Goal: Task Accomplishment & Management: Use online tool/utility

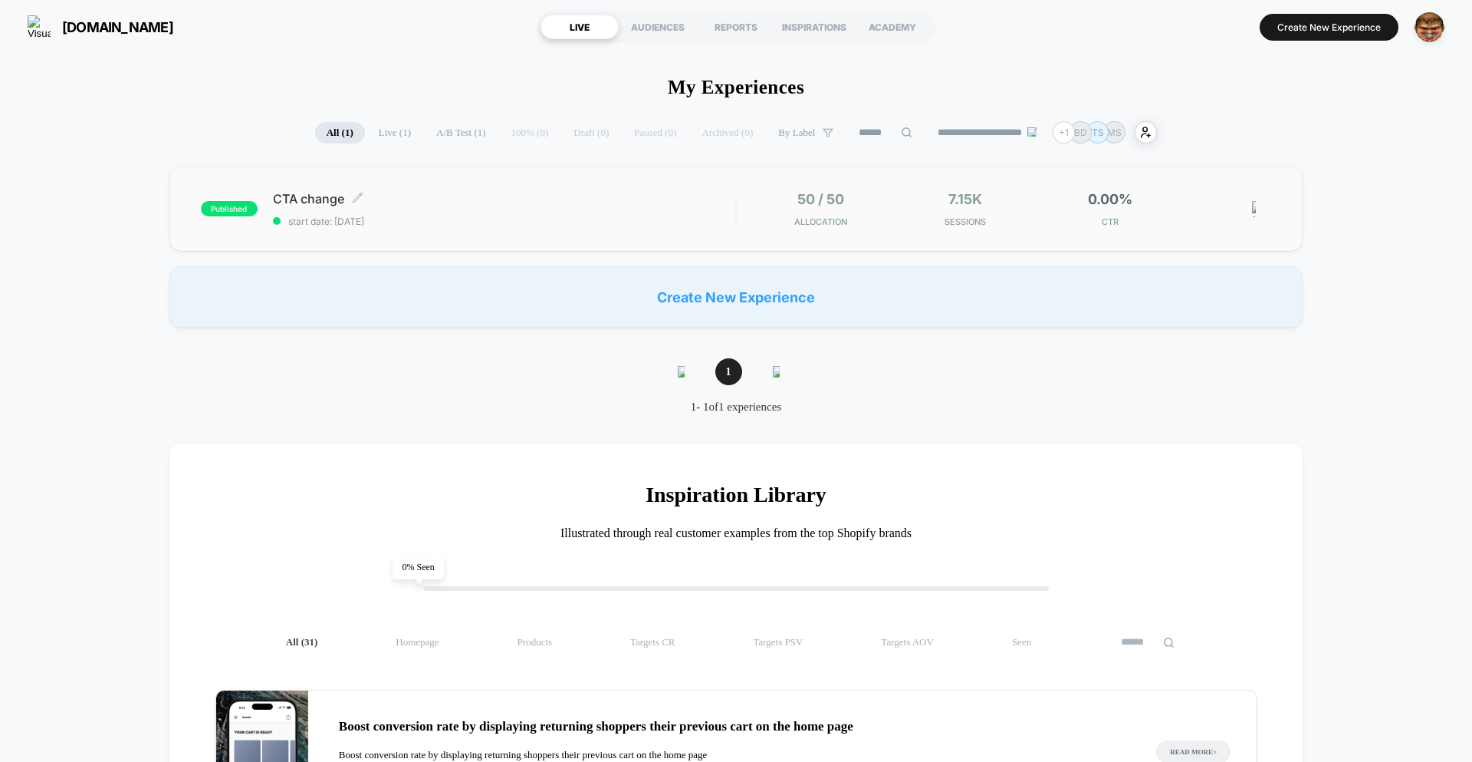
click at [538, 207] on div "CTA change Click to edit experience details Click to edit experience details st…" at bounding box center [504, 209] width 462 height 36
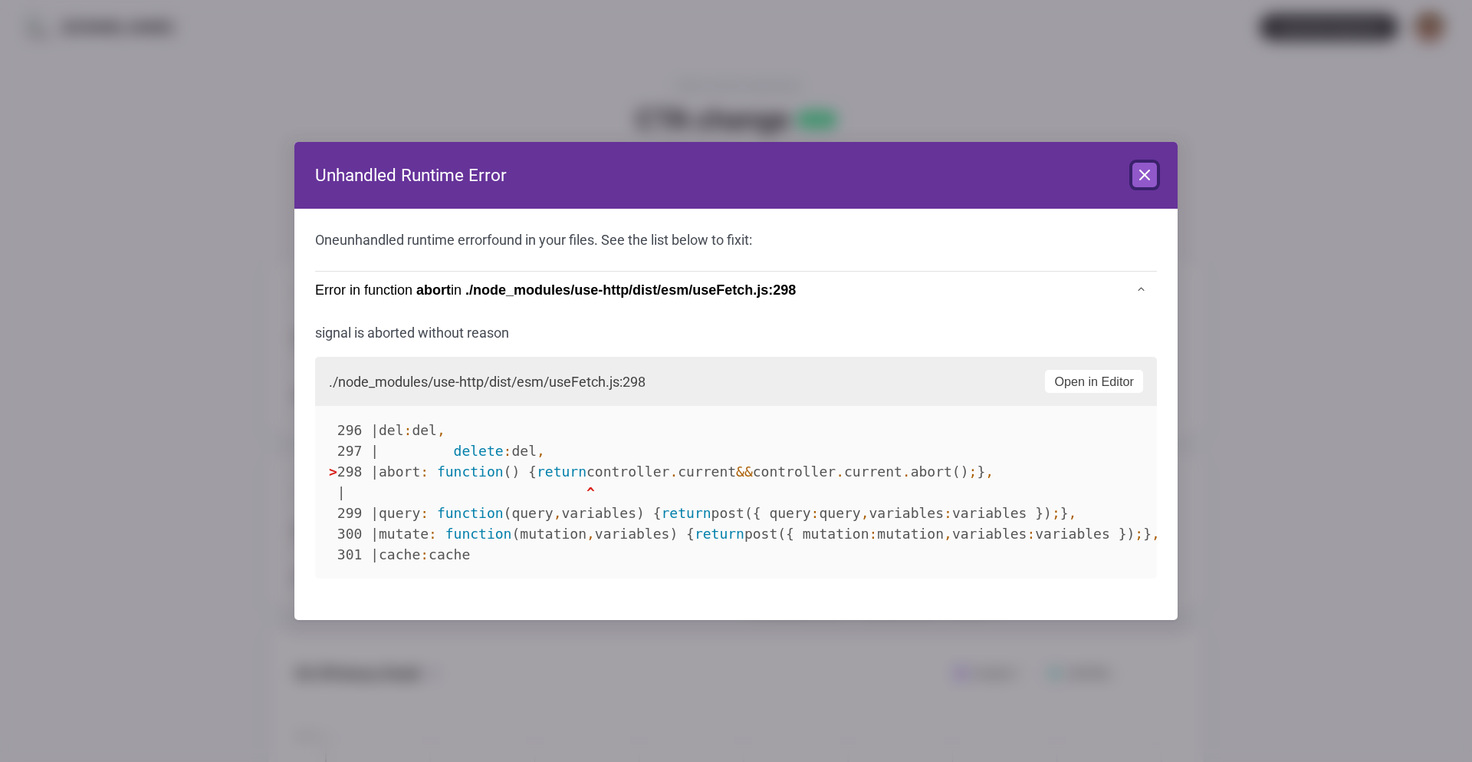
click at [1140, 176] on icon at bounding box center [1145, 175] width 18 height 18
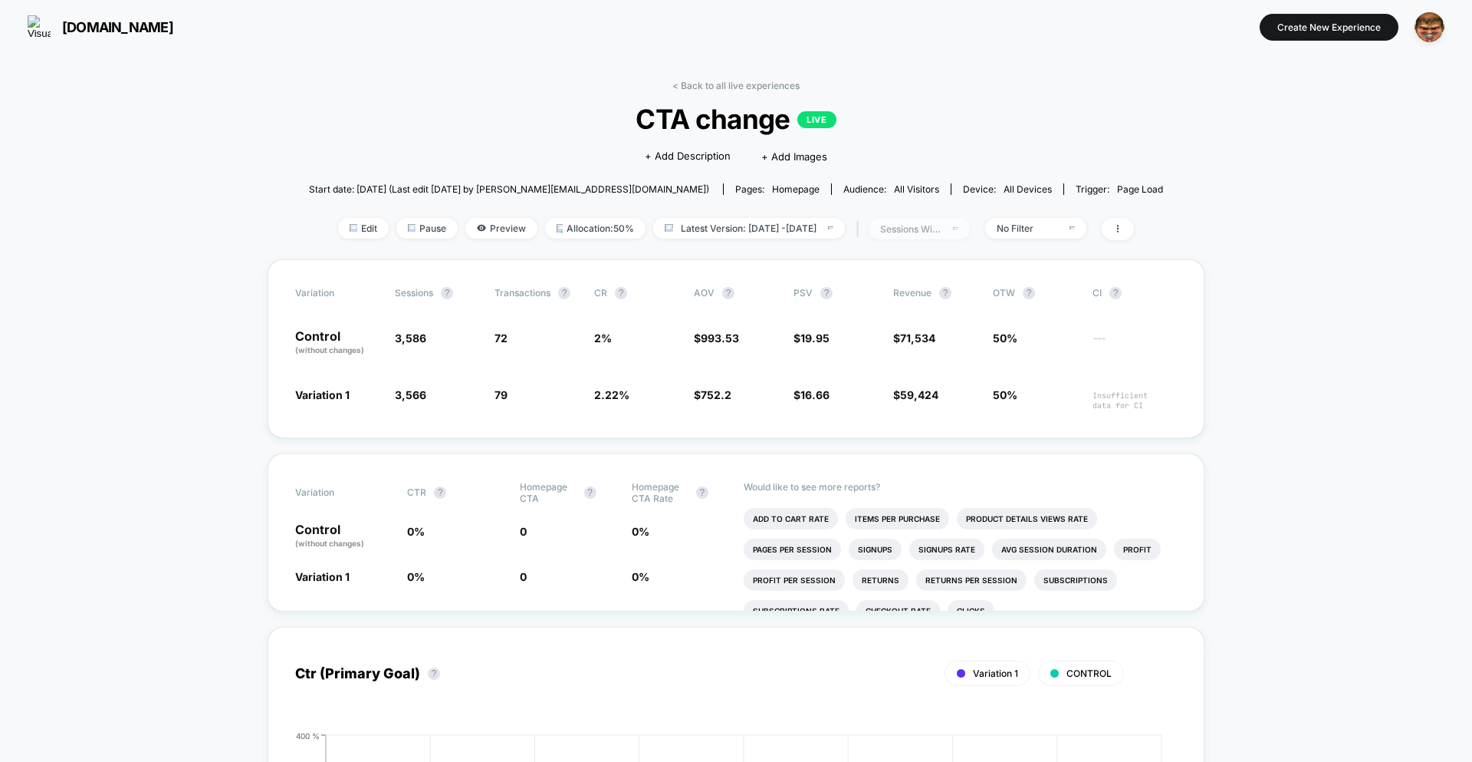
click at [942, 232] on div "sessions with impression" at bounding box center [910, 229] width 61 height 12
click at [907, 292] on span "Sessions" at bounding box center [892, 287] width 44 height 13
click at [893, 393] on button "Save" at bounding box center [936, 391] width 182 height 25
click at [953, 235] on span "sessions" at bounding box center [919, 229] width 101 height 21
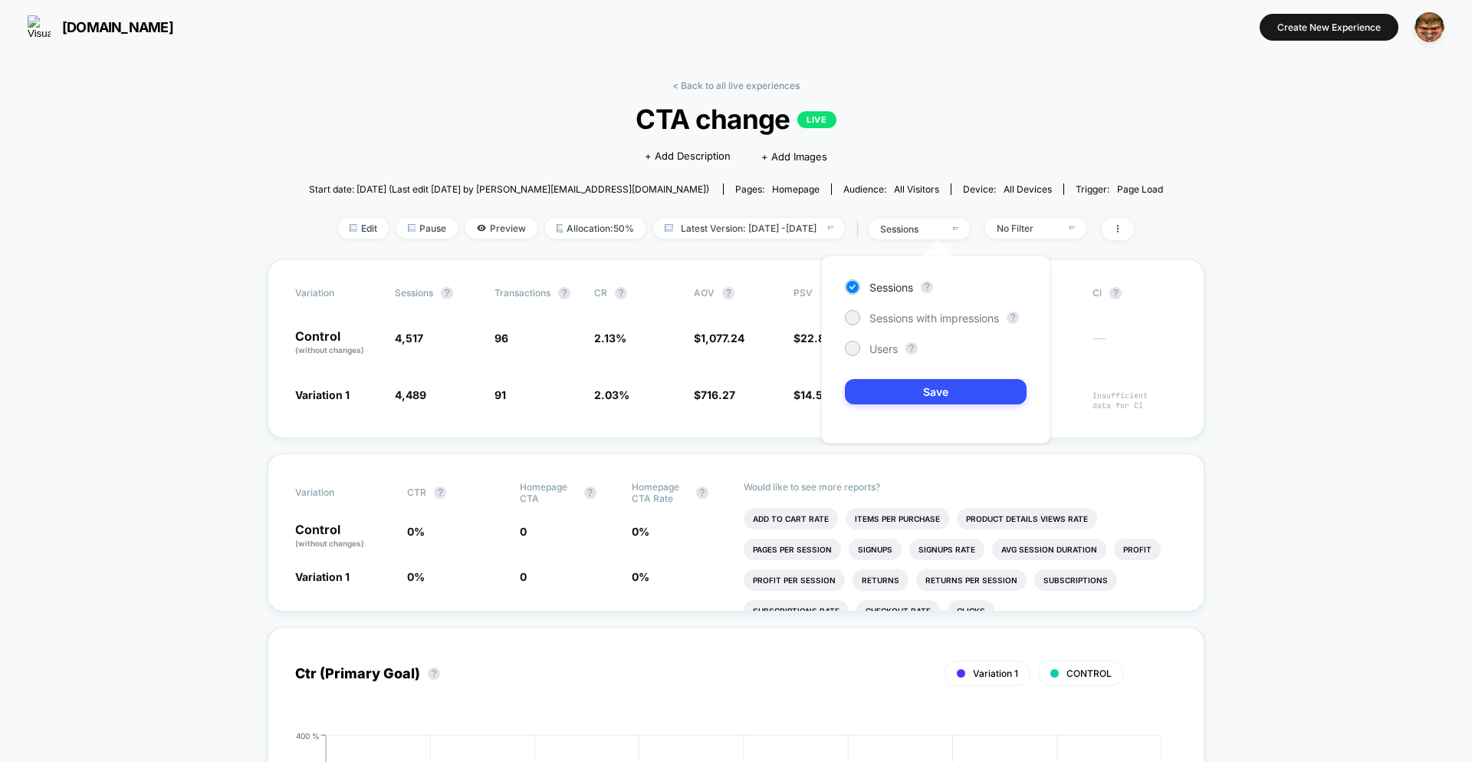
click at [911, 327] on div "Sessions ? Sessions with impressions ? Users ? Save" at bounding box center [935, 349] width 229 height 188
click at [914, 320] on span "Sessions with impressions" at bounding box center [935, 317] width 130 height 13
click at [912, 394] on button "Save" at bounding box center [936, 391] width 182 height 25
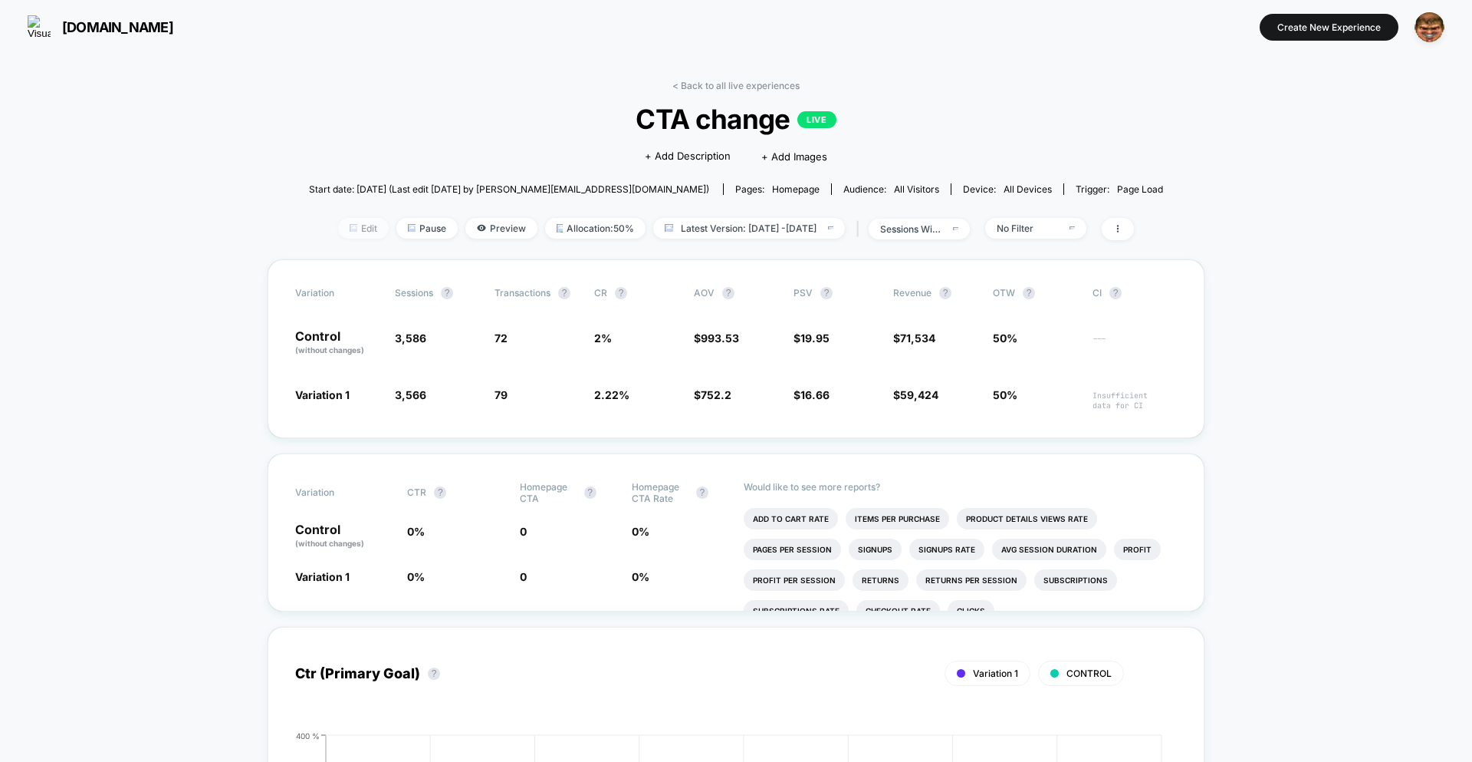
click at [338, 232] on span "Edit" at bounding box center [363, 228] width 51 height 21
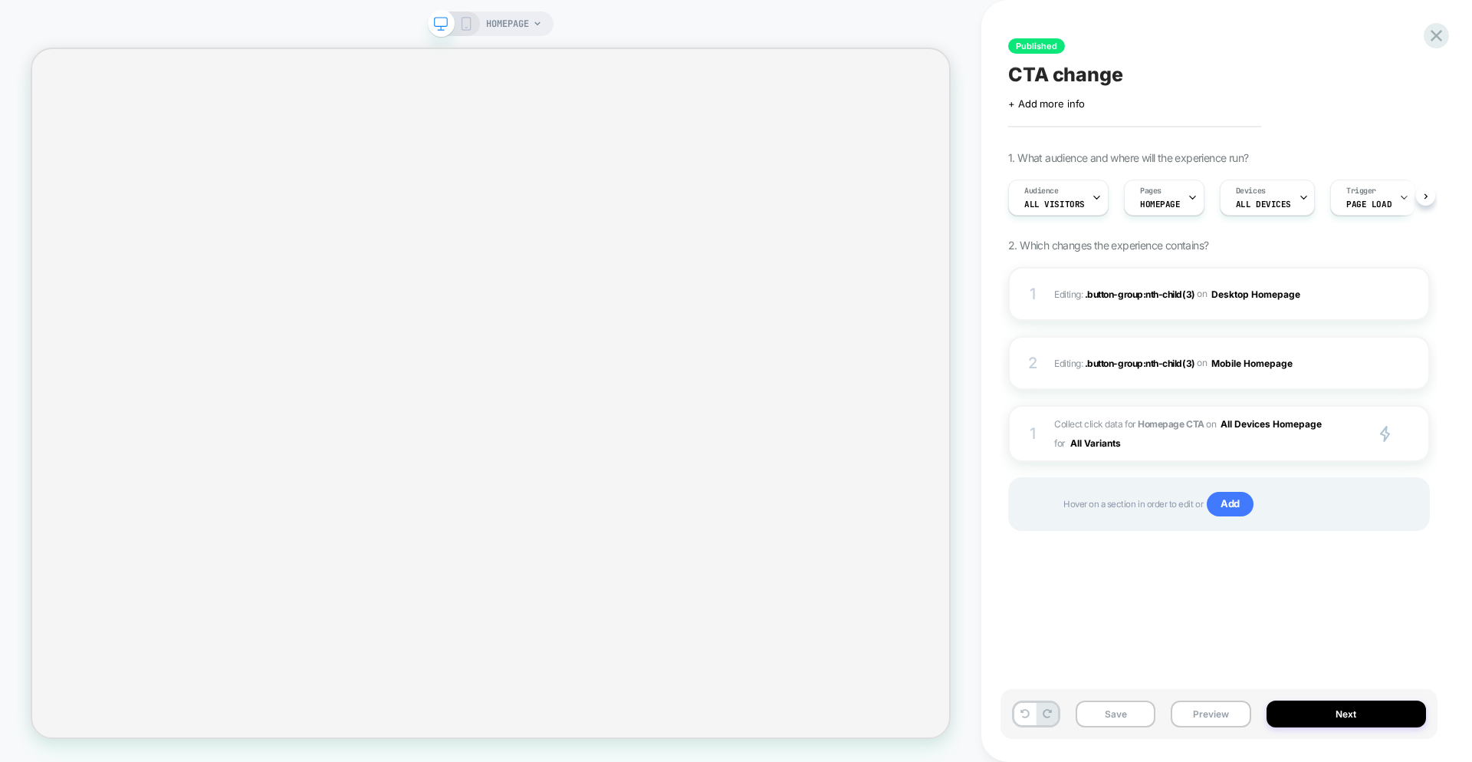
scroll to position [0, 1]
click at [1194, 442] on span "Collect click data for Homepage CTA on All Devices Homepage for All Variants" at bounding box center [1205, 433] width 303 height 38
click at [1191, 442] on span "Collect click data for Homepage CTA on All Devices Homepage for All Variants" at bounding box center [1205, 433] width 303 height 38
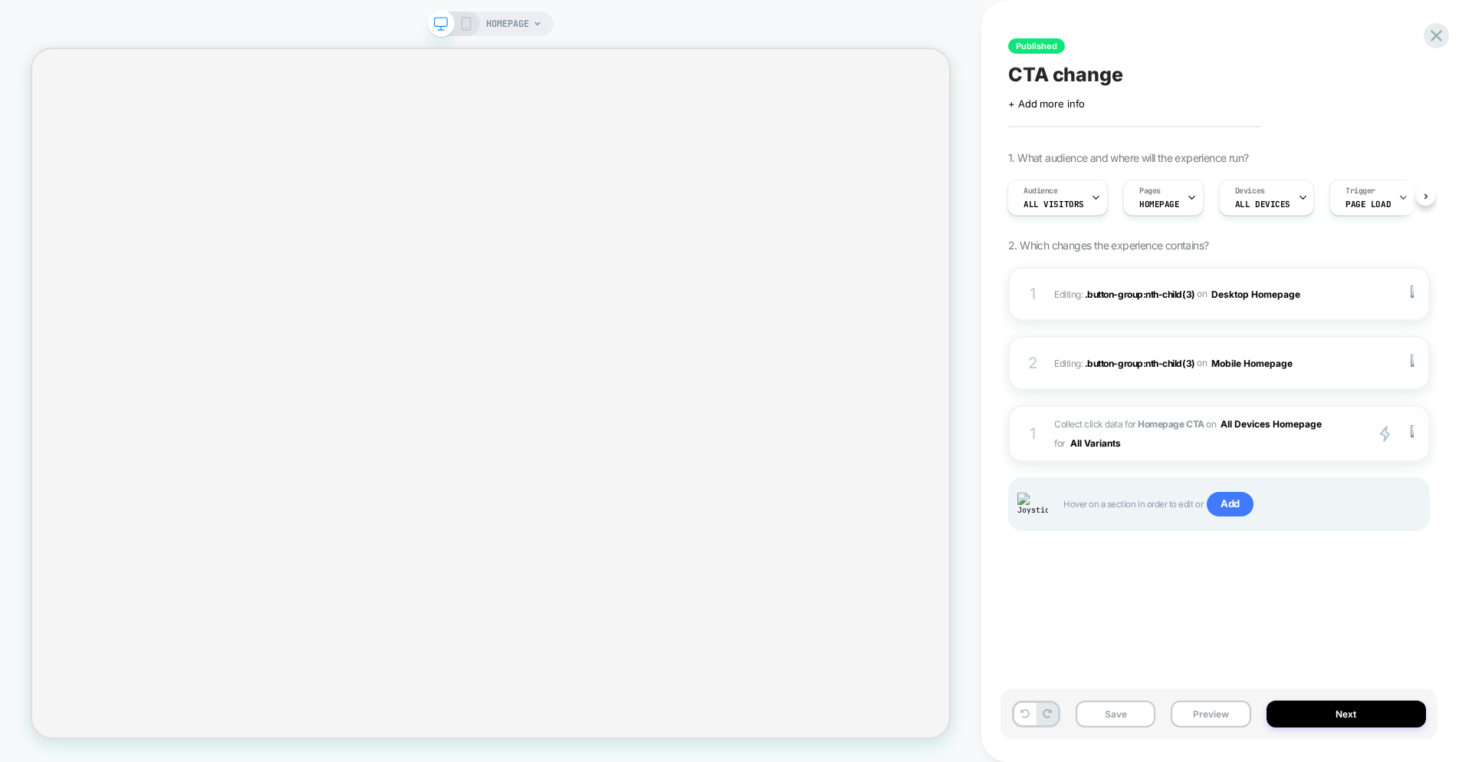
click at [1191, 442] on span "Collect click data for Homepage CTA on All Devices Homepage for All Variants" at bounding box center [1205, 433] width 303 height 38
click at [475, 28] on div "HOMEPAGE" at bounding box center [491, 24] width 126 height 25
click at [474, 22] on div "HOMEPAGE" at bounding box center [491, 24] width 126 height 25
click at [462, 21] on icon at bounding box center [466, 24] width 14 height 14
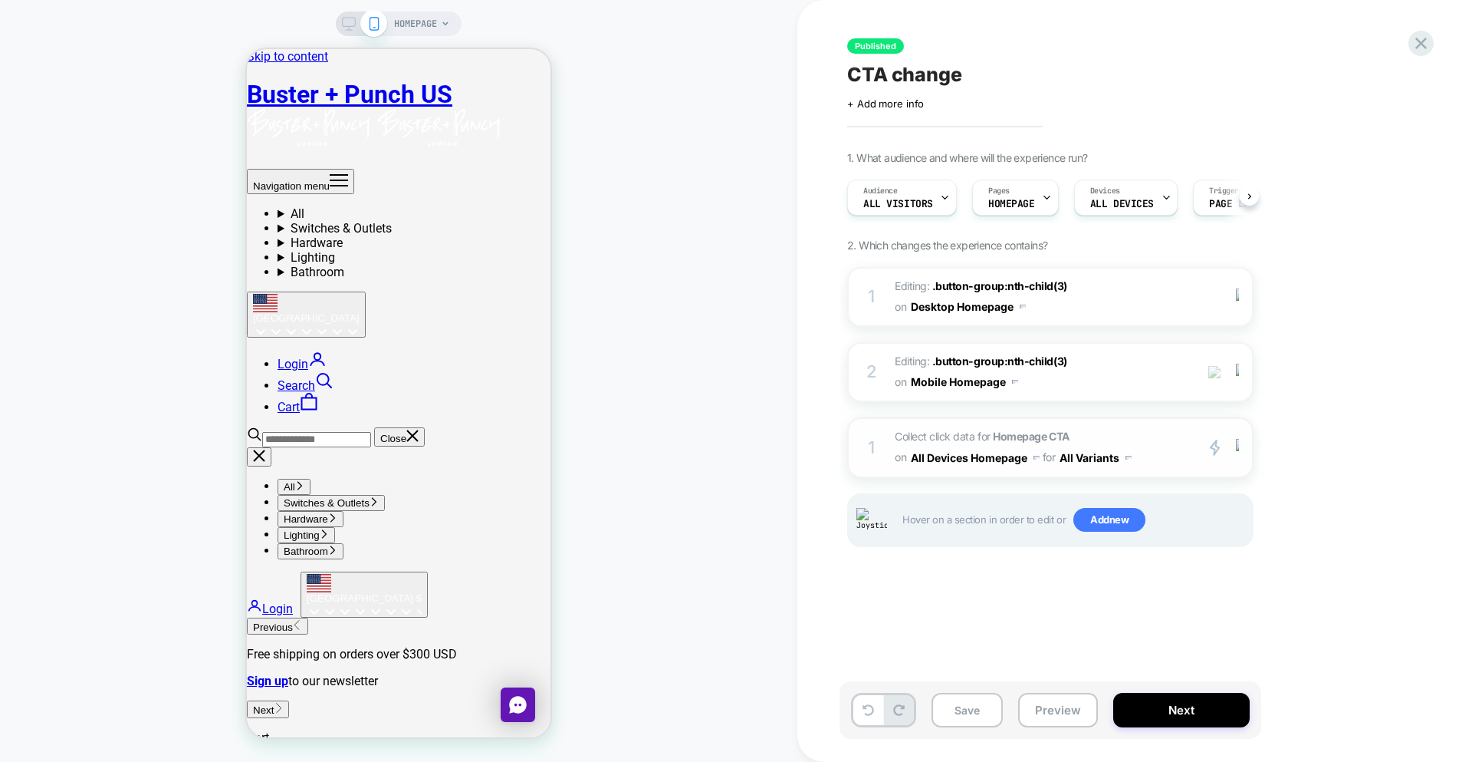
scroll to position [0, 1]
click at [1161, 445] on span "Collect click data for Homepage CTA on All Devices Homepage for All Variants" at bounding box center [1041, 446] width 292 height 41
click at [344, 21] on icon at bounding box center [349, 24] width 14 height 14
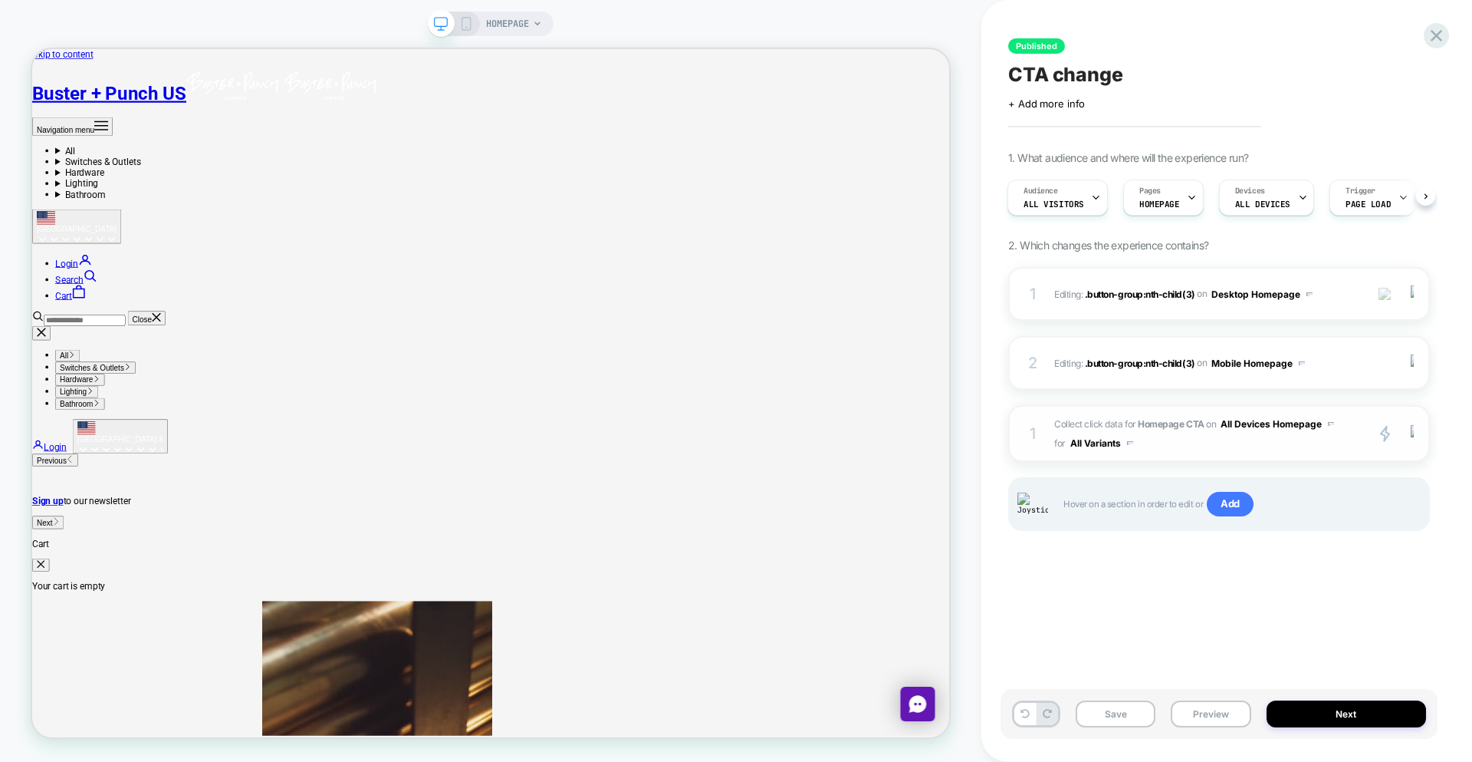
click at [1306, 442] on span "Collect click data for Homepage CTA on All Devices Homepage for All Variants" at bounding box center [1205, 433] width 303 height 38
click at [1199, 423] on strong "Homepage CTA" at bounding box center [1171, 424] width 66 height 12
click at [1045, 418] on div "1 Collect click data for Homepage CTA on All Devices Homepage for All Variants …" at bounding box center [1219, 433] width 422 height 57
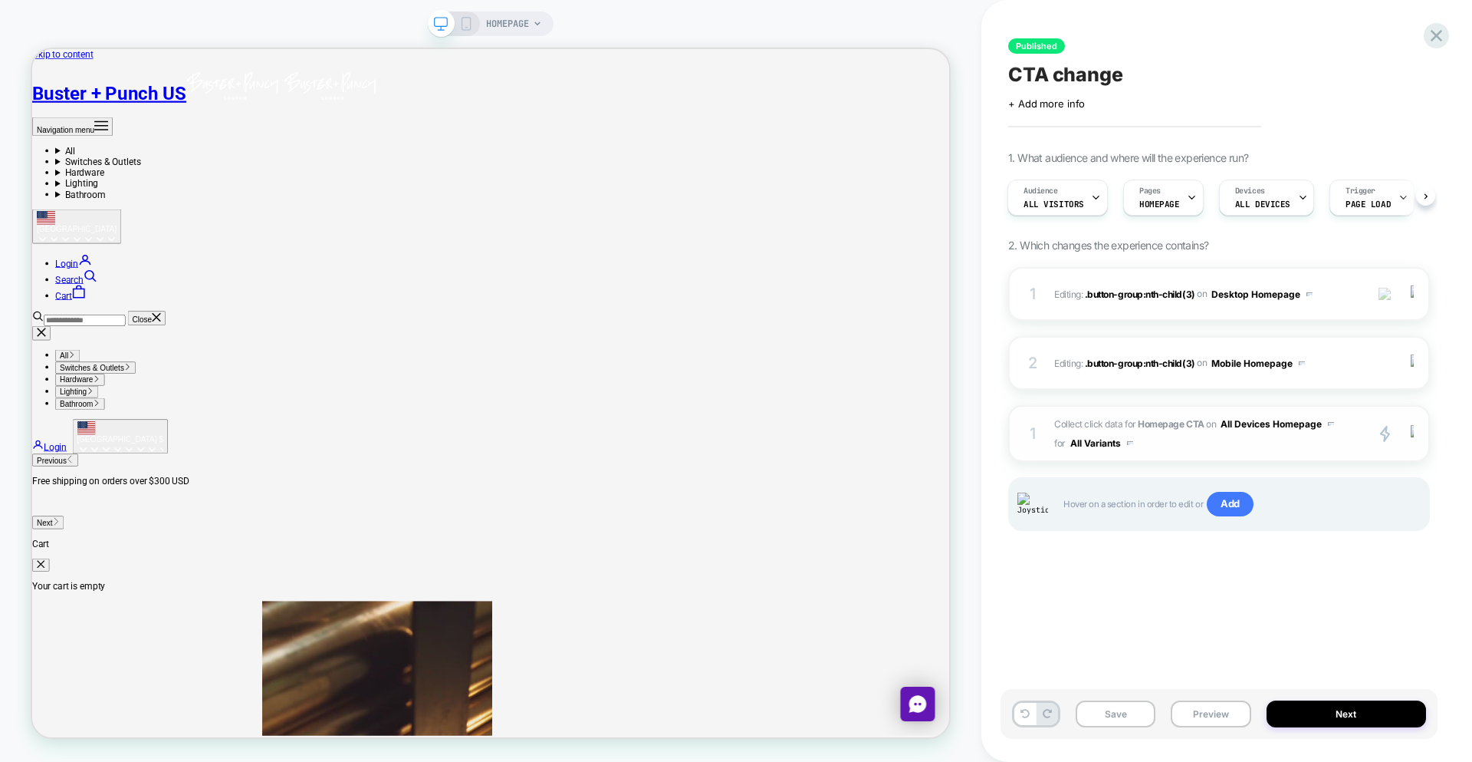
click at [1217, 450] on span "Collect click data for Homepage CTA on All Devices Homepage for All Variants" at bounding box center [1205, 433] width 303 height 38
click at [1202, 449] on span "Collect click data for Homepage CTA on All Devices Homepage for All Variants" at bounding box center [1205, 433] width 303 height 38
click at [1208, 447] on span "Collect click data for Homepage CTA on All Devices Homepage for All Variants" at bounding box center [1205, 433] width 303 height 38
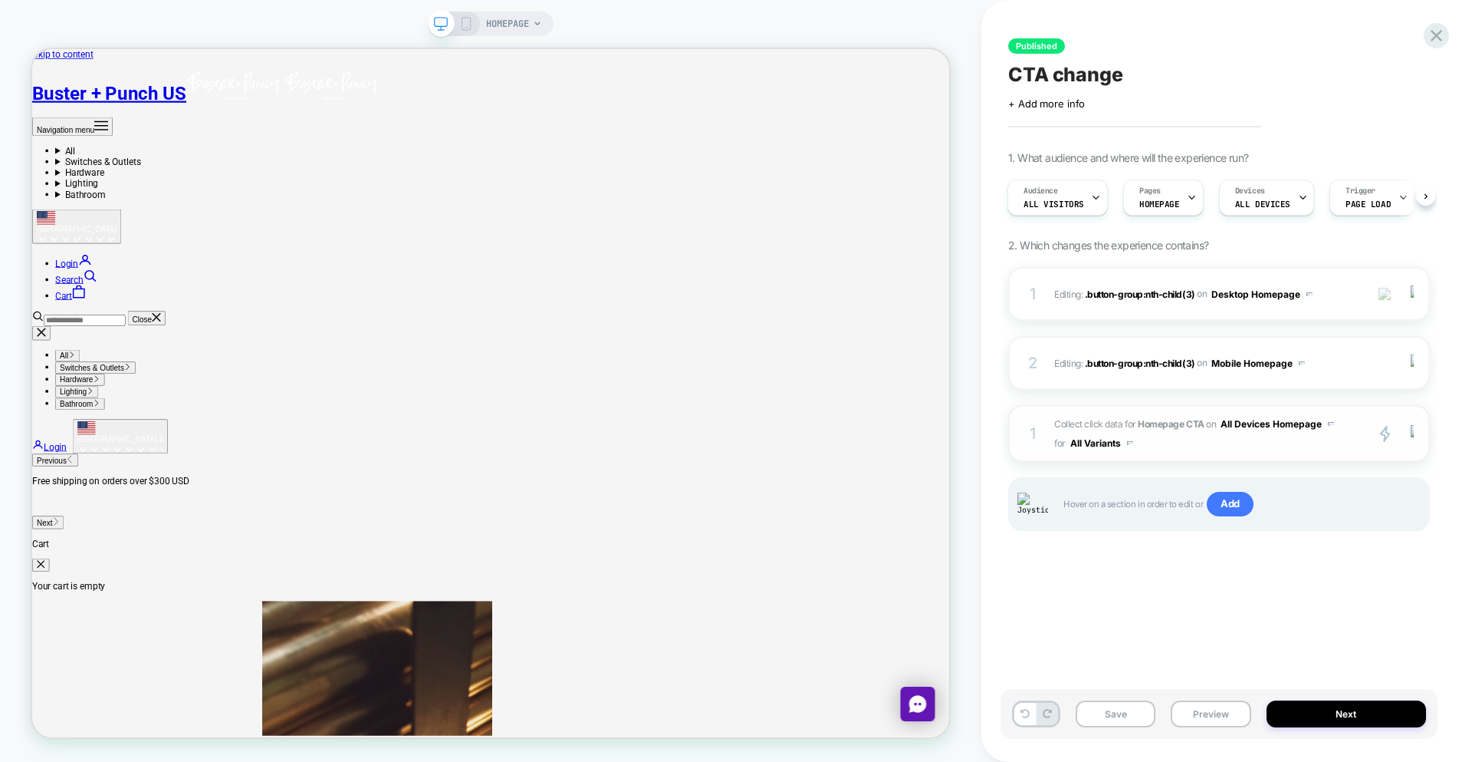
click at [1208, 447] on span "Collect click data for Homepage CTA on All Devices Homepage for All Variants" at bounding box center [1205, 433] width 303 height 38
click at [1183, 460] on div "1 Collect click data for Homepage CTA on All Devices Homepage for All Variants …" at bounding box center [1219, 433] width 422 height 57
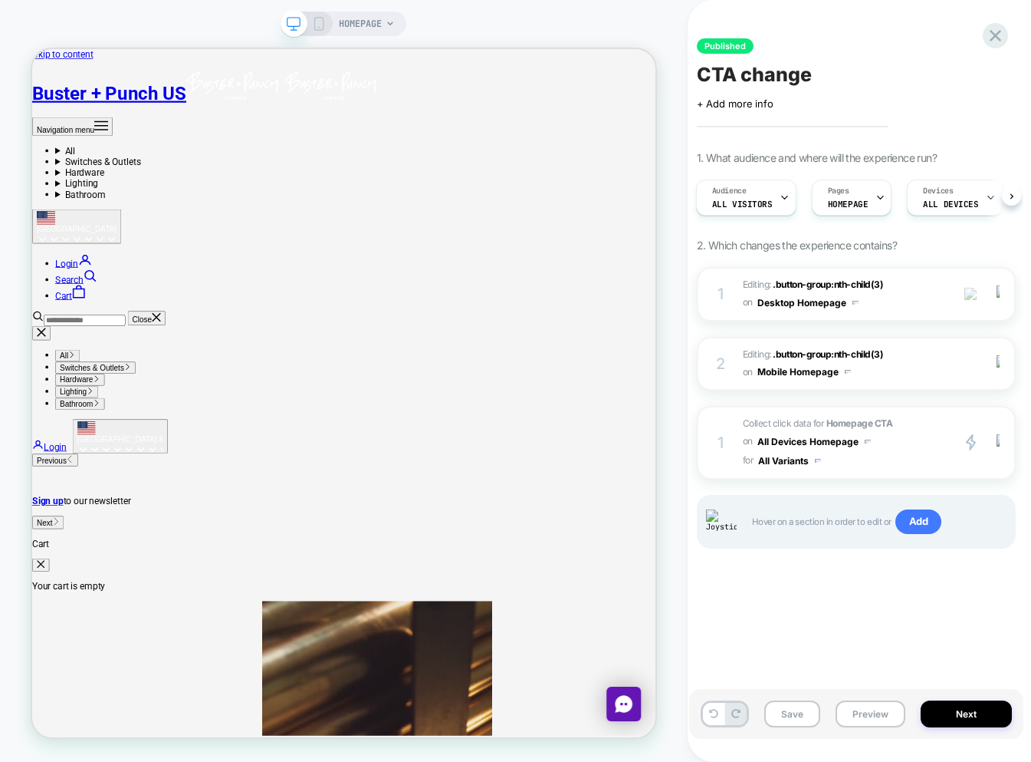
click at [0, 324] on html "HOMEPAGE Published CTA change Click to edit experience details + Add more info …" at bounding box center [515, 381] width 1031 height 762
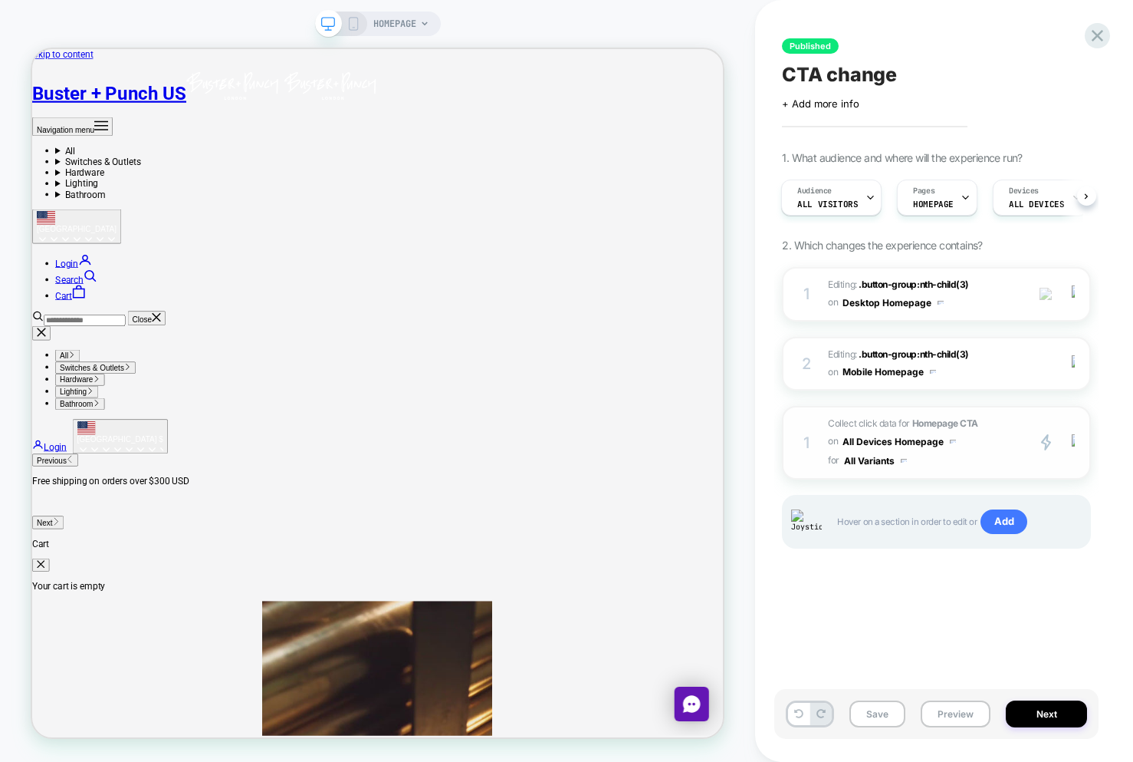
click at [988, 461] on span "Collect click data for Homepage CTA on All Devices Homepage for All Variants" at bounding box center [923, 442] width 190 height 55
click at [987, 445] on span "Collect click data for Homepage CTA on All Devices Homepage for All Variants" at bounding box center [923, 442] width 190 height 55
click at [981, 381] on div "2 Editing : .button-group:nth-child(3) .button-group:nth-child(3) on Mobile Hom…" at bounding box center [936, 364] width 309 height 54
click at [959, 370] on span "Editing : .button-group:nth-child(3) .button-group:nth-child(3) on Mobile Homep…" at bounding box center [923, 364] width 190 height 36
click at [967, 459] on span "Collect click data for Homepage CTA on All Devices Homepage for All Variants" at bounding box center [923, 442] width 190 height 55
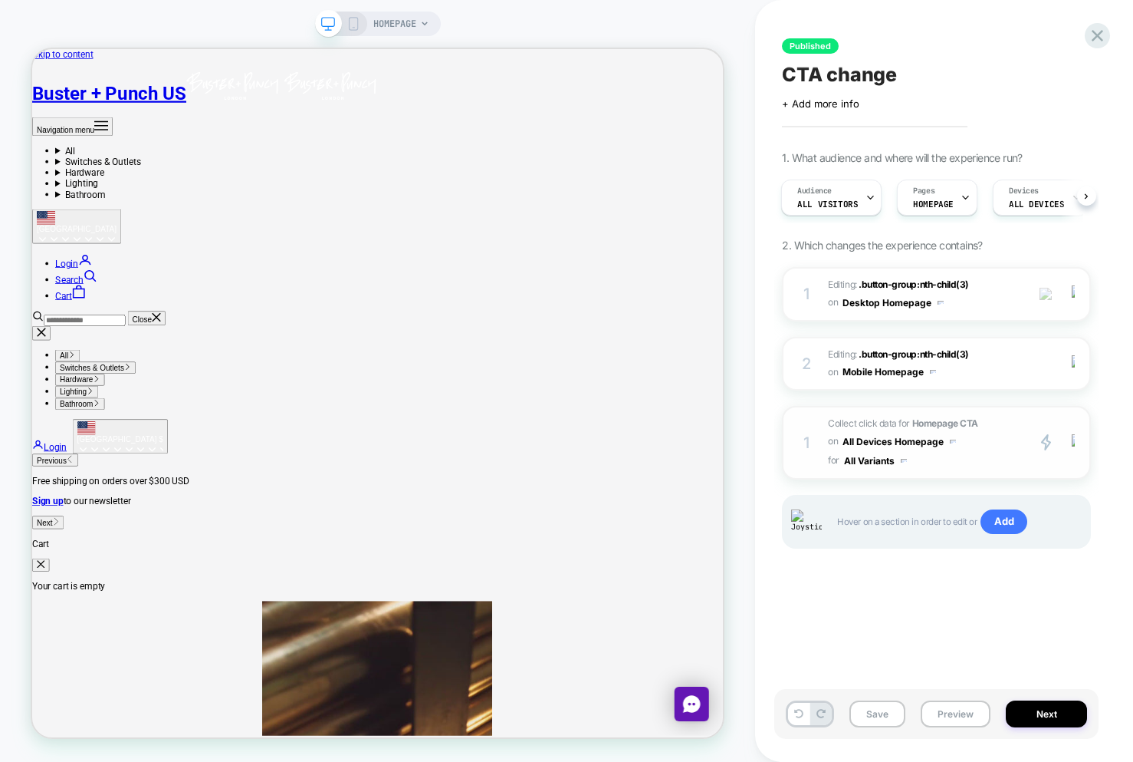
click at [966, 451] on span "Collect click data for Homepage CTA on All Devices Homepage for All Variants" at bounding box center [923, 442] width 190 height 55
click at [843, 436] on button "All Devices Homepage" at bounding box center [900, 441] width 114 height 19
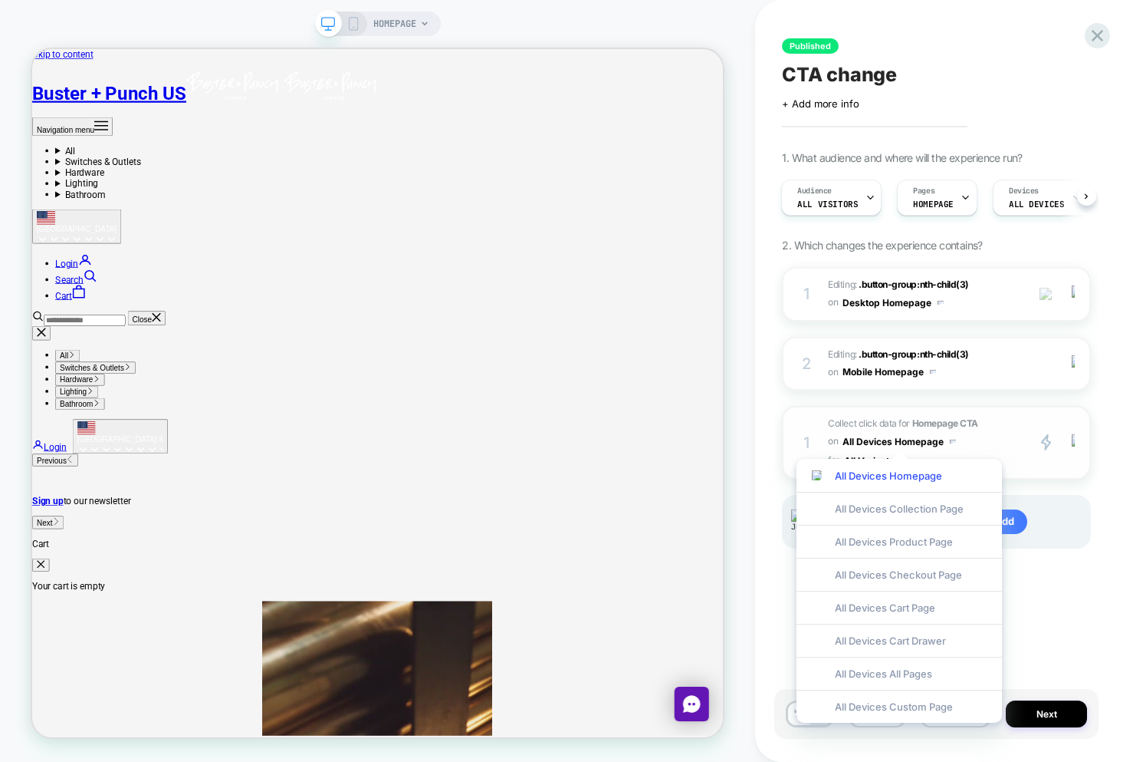
click at [997, 436] on span "Collect click data for Homepage CTA on All Devices Homepage for All Variants" at bounding box center [923, 442] width 190 height 55
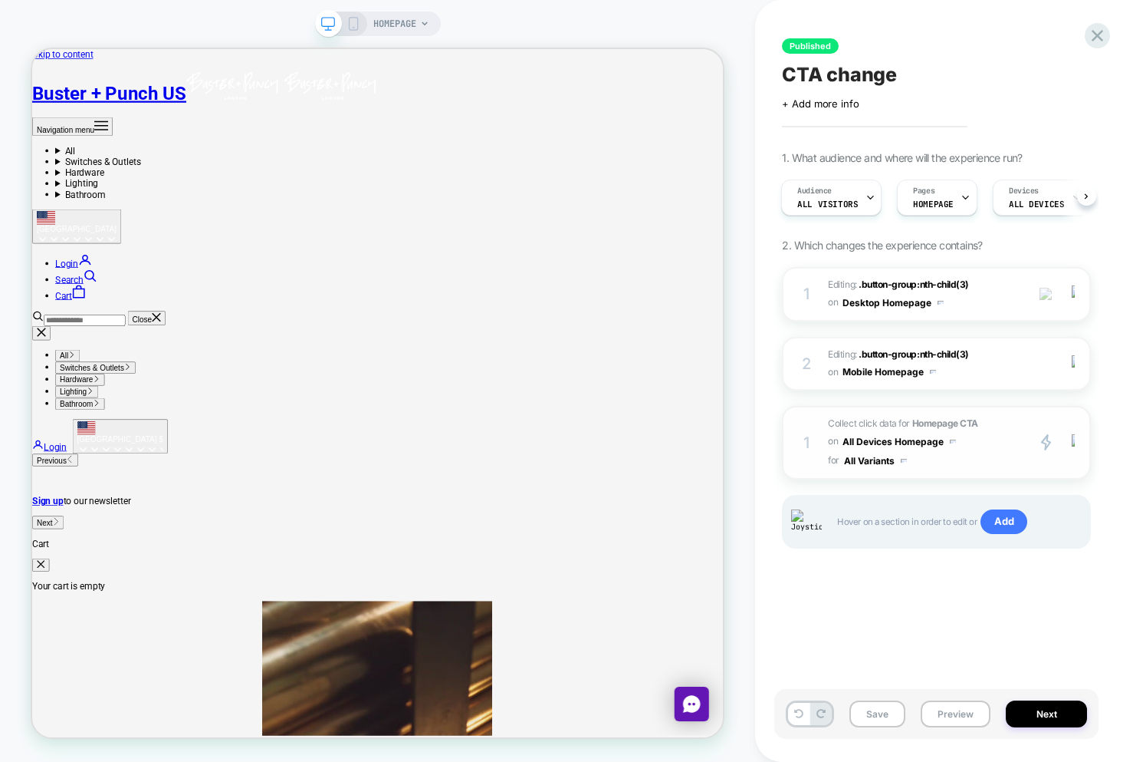
click at [820, 423] on div "1 Collect click data for Homepage CTA on All Devices Homepage for All Variants …" at bounding box center [936, 443] width 309 height 74
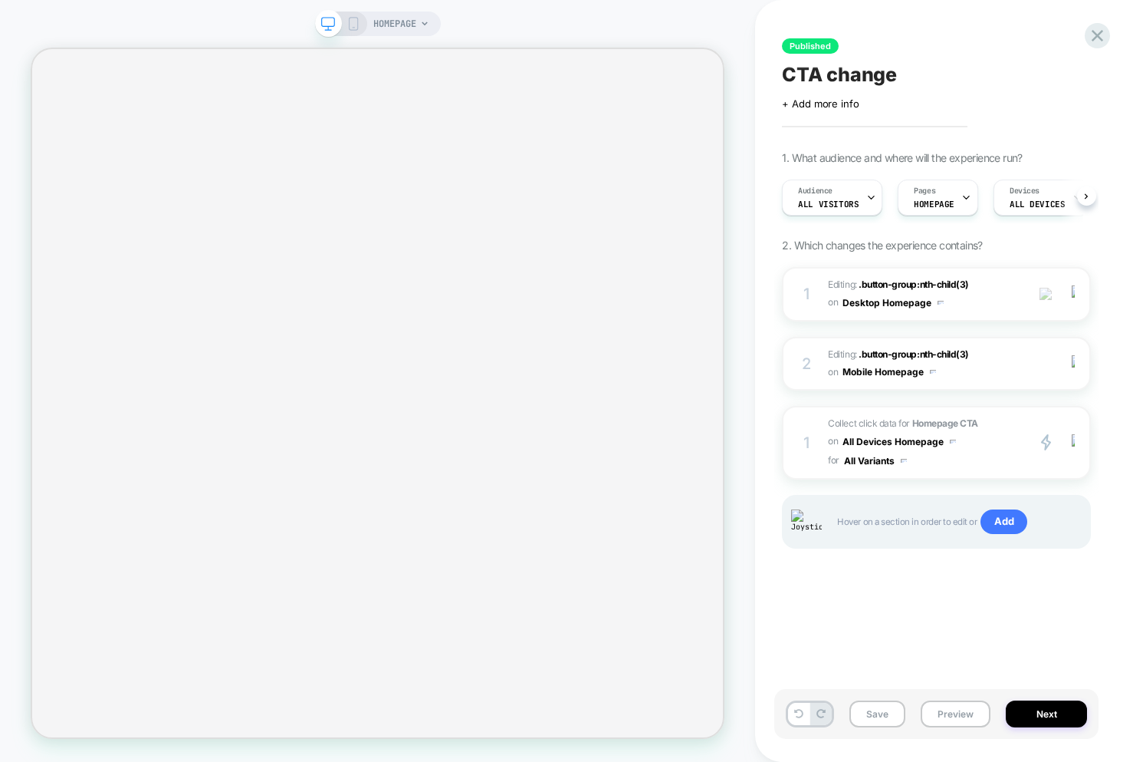
scroll to position [0, 1]
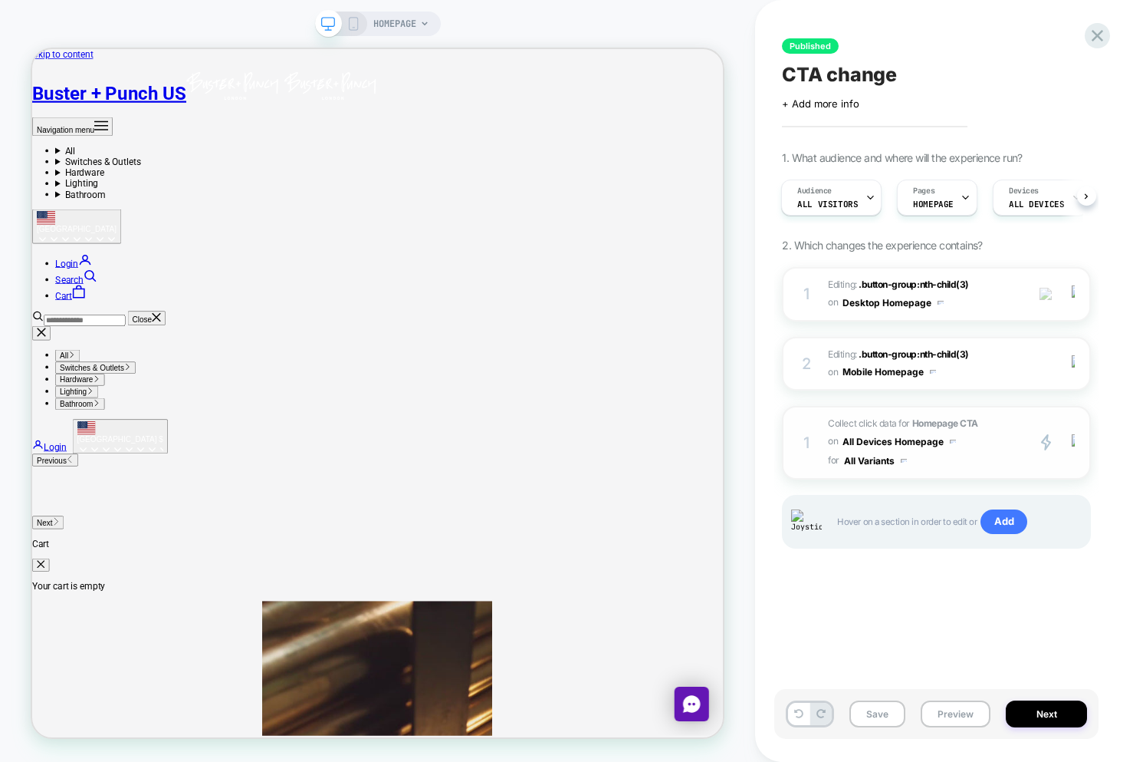
click at [1008, 462] on span "Collect click data for Homepage CTA on All Devices Homepage for All Variants" at bounding box center [923, 442] width 190 height 55
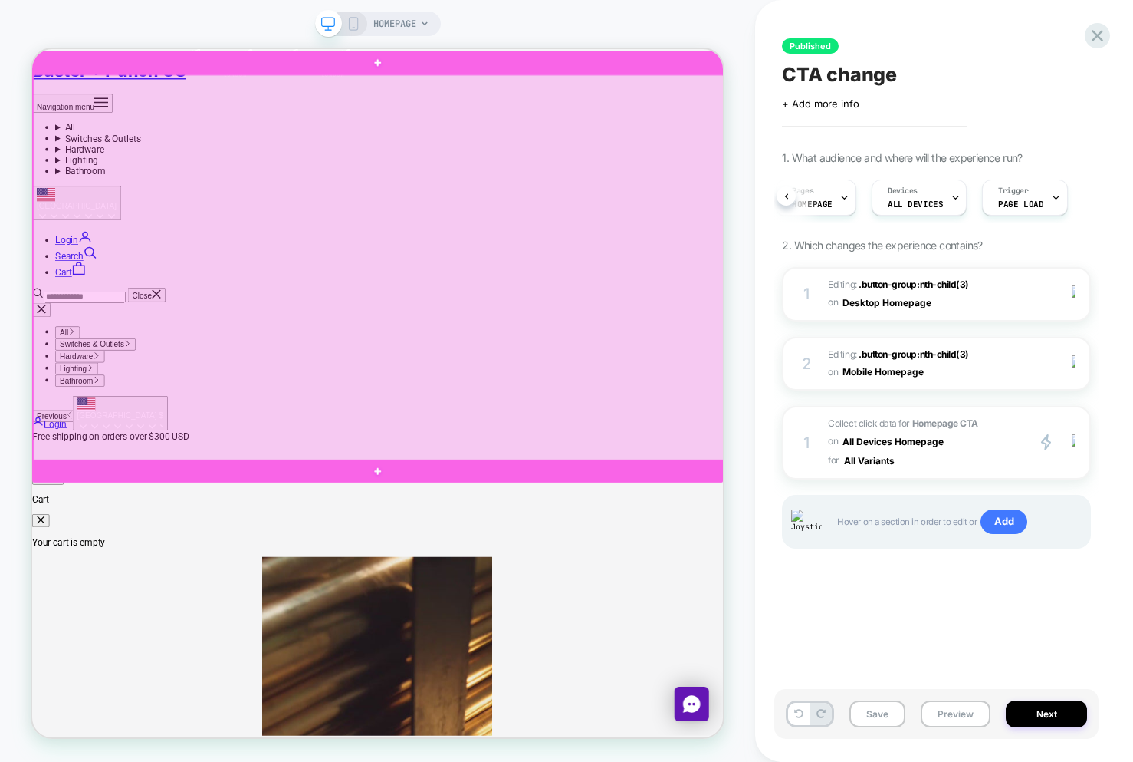
scroll to position [74, 0]
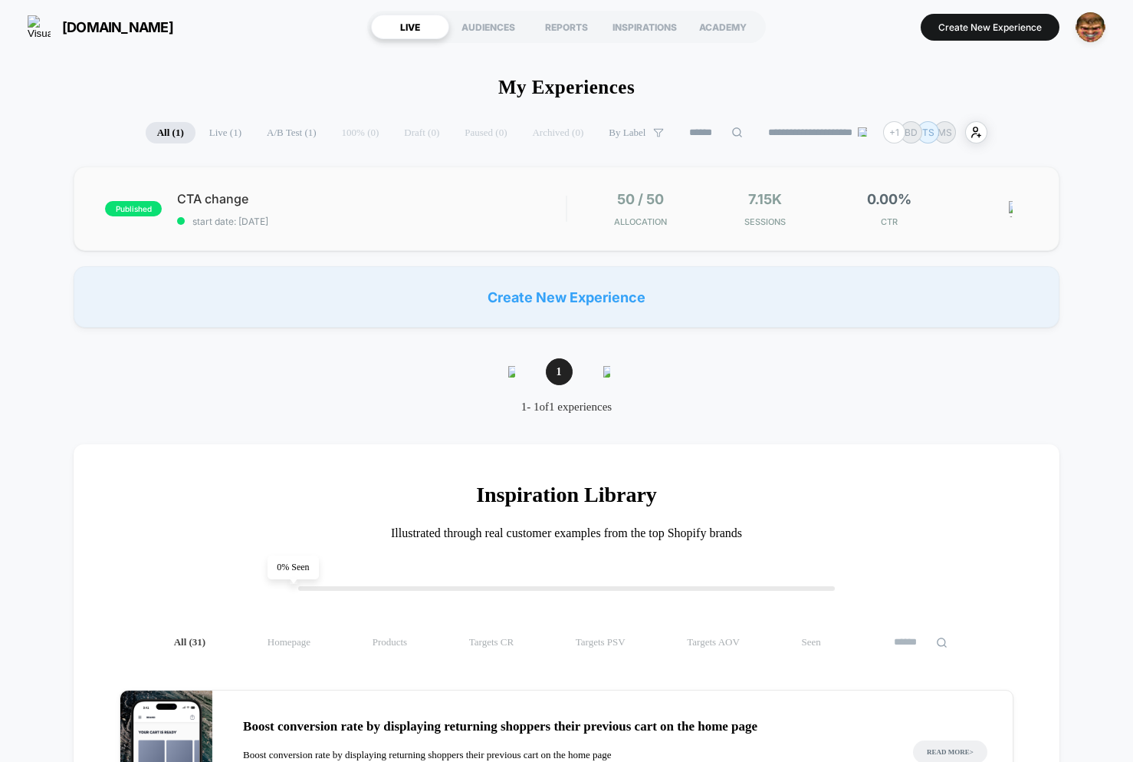
click at [482, 231] on div "published CTA change start date: [DATE] 50 / 50 Allocation 7.15k Sessions 0.00%…" at bounding box center [567, 208] width 986 height 84
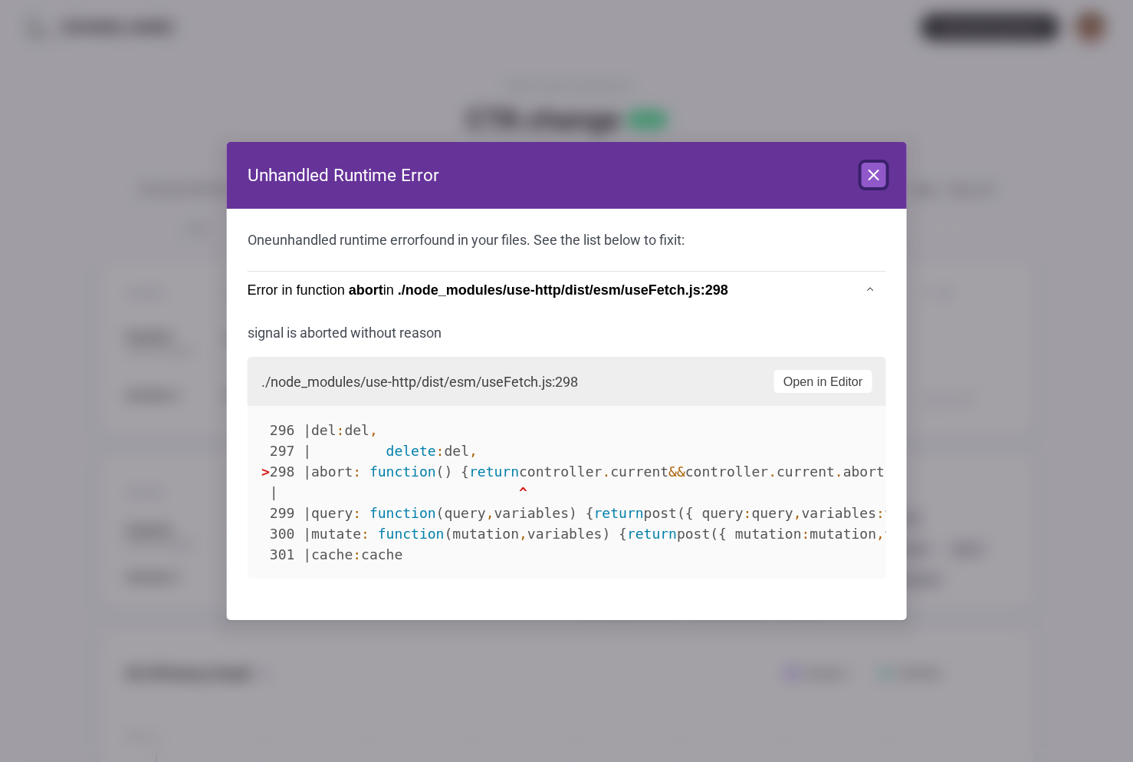
click at [871, 168] on icon at bounding box center [873, 175] width 18 height 18
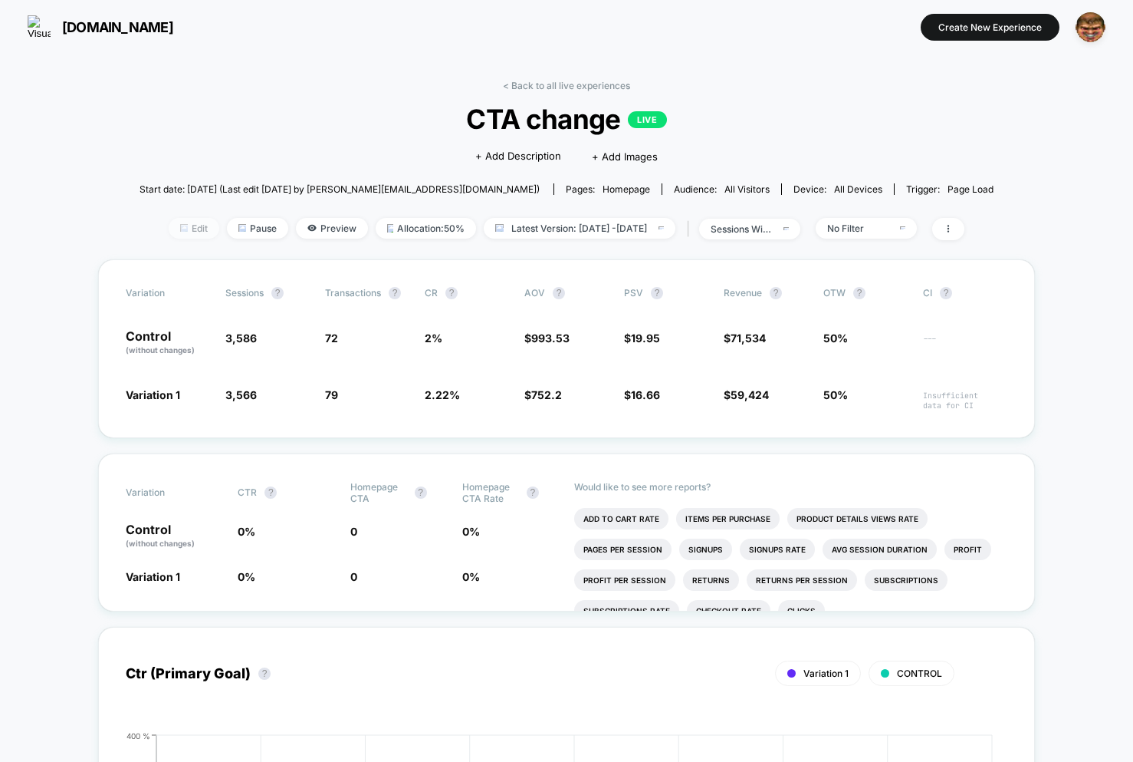
click at [169, 230] on span "Edit" at bounding box center [194, 228] width 51 height 21
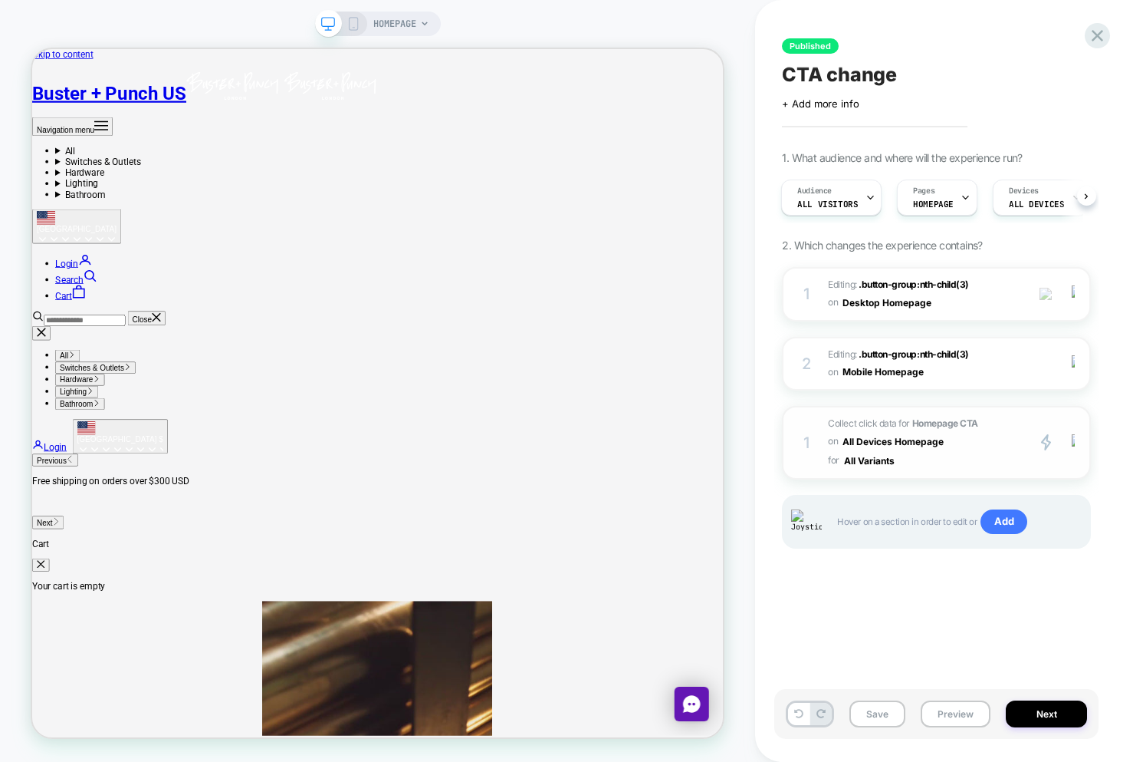
click at [951, 458] on span "Collect click data for Homepage CTA on All Devices Homepage for All Variants" at bounding box center [923, 442] width 190 height 55
drag, startPoint x: 910, startPoint y: 597, endPoint x: 966, endPoint y: 451, distance: 156.8
click at [911, 597] on div "Published CTA change Click to edit experience details + Add more info 1. What a…" at bounding box center [937, 380] width 324 height 731
click at [966, 447] on span "Collect click data for Homepage CTA on All Devices Homepage for All Variants" at bounding box center [923, 442] width 190 height 55
click at [926, 464] on span "Collect click data for Homepage CTA on All Devices Homepage for All Variants" at bounding box center [923, 442] width 190 height 55
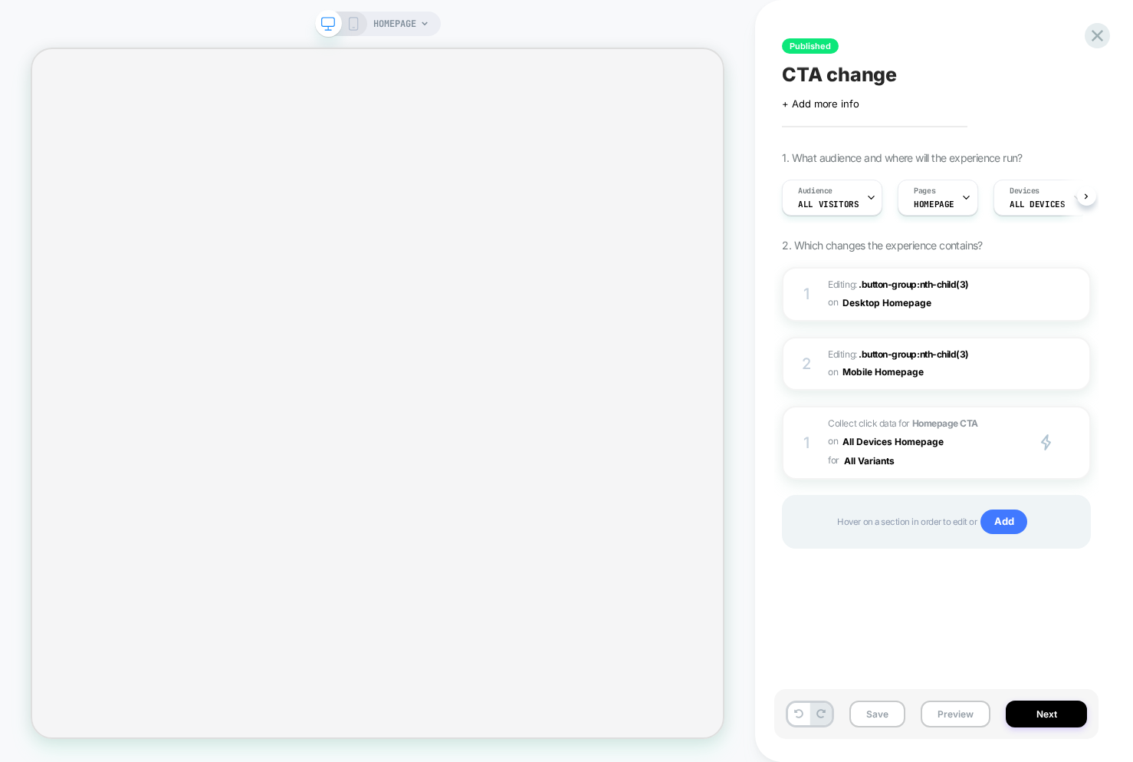
scroll to position [0, 1]
click at [982, 460] on span "Collect click data for Homepage CTA on All Devices Homepage for All Variants" at bounding box center [923, 442] width 190 height 55
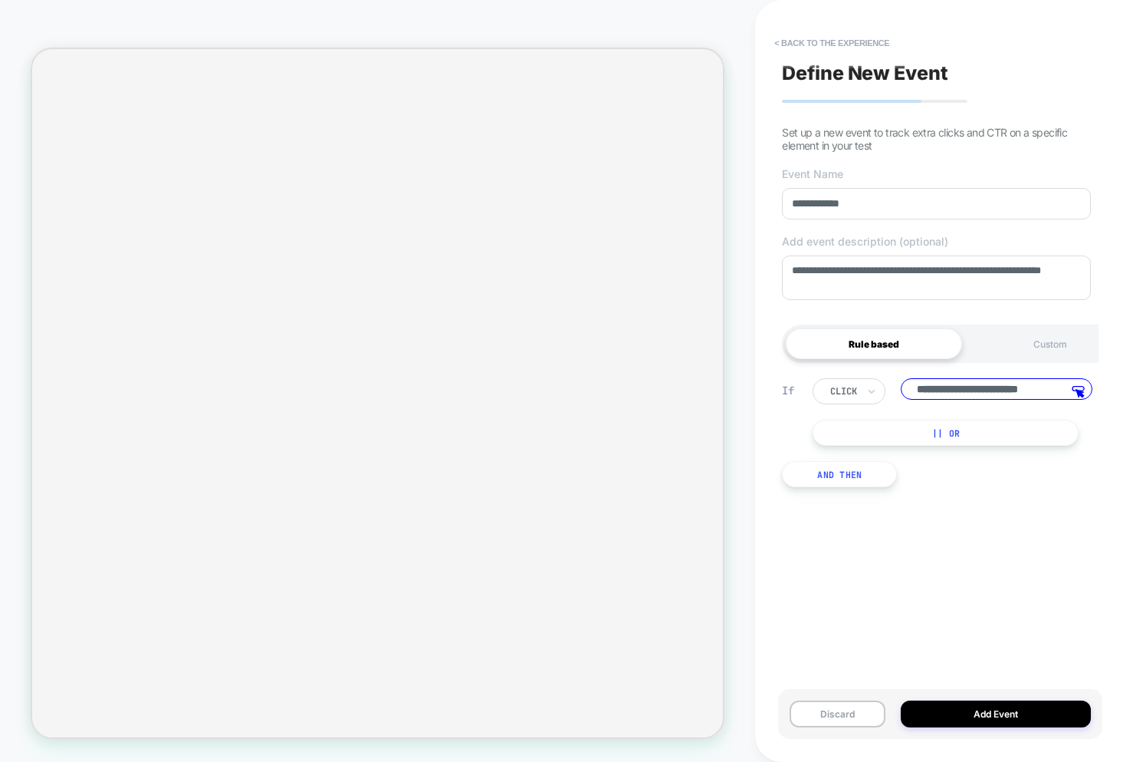
scroll to position [0, 15]
drag, startPoint x: 986, startPoint y: 492, endPoint x: 1020, endPoint y: 425, distance: 75.5
click at [987, 492] on div "**********" at bounding box center [937, 432] width 324 height 155
drag, startPoint x: 1042, startPoint y: 390, endPoint x: 765, endPoint y: 378, distance: 277.1
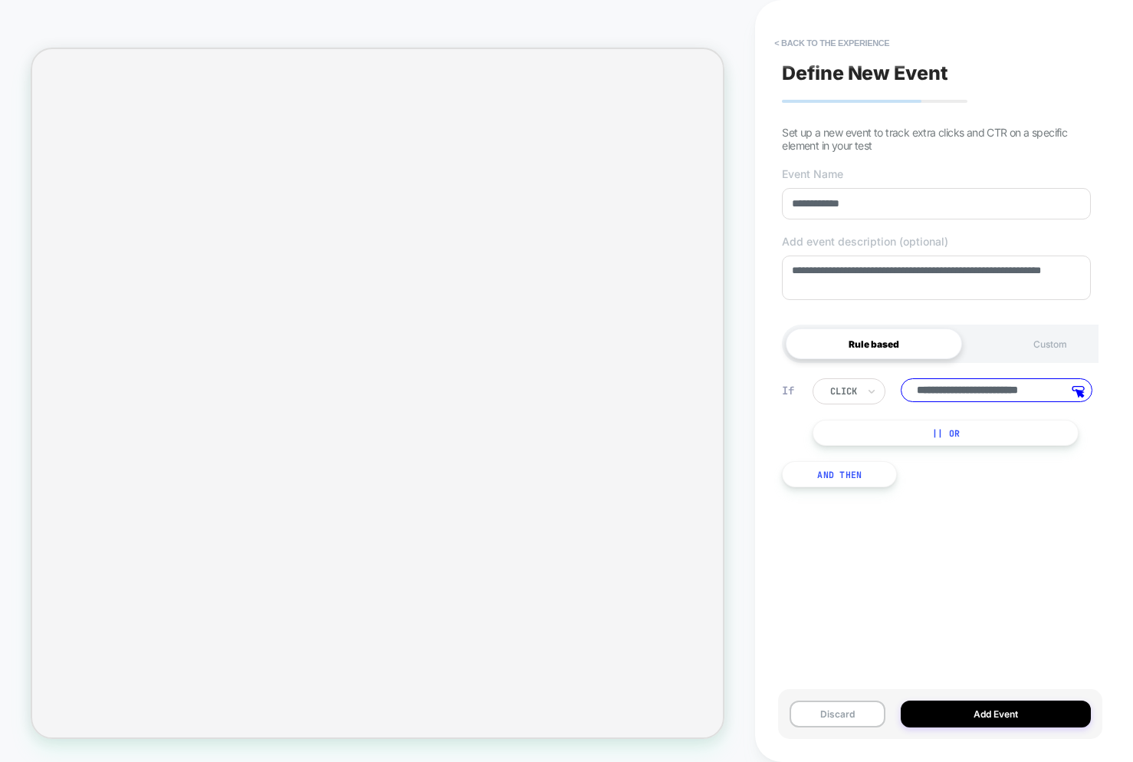
click at [765, 378] on div "**********" at bounding box center [944, 381] width 378 height 762
click at [818, 712] on button "Discard" at bounding box center [837, 713] width 95 height 27
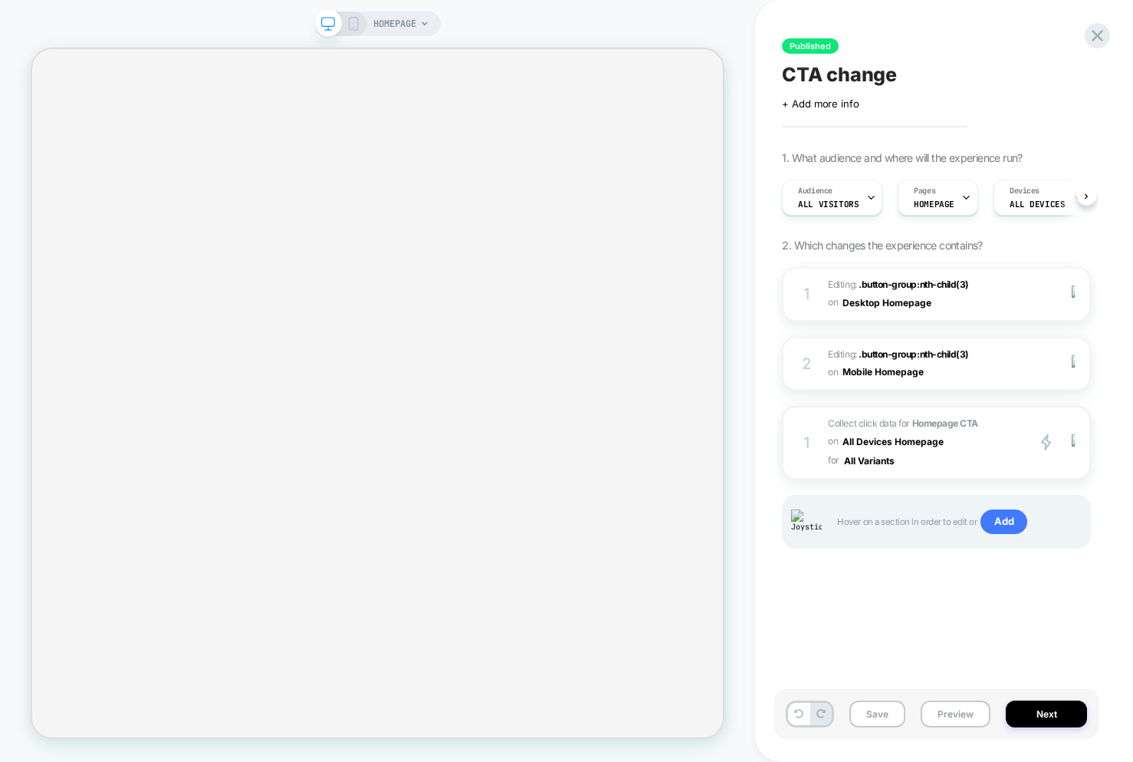
scroll to position [0, 1]
click at [958, 709] on button "Preview" at bounding box center [956, 713] width 70 height 27
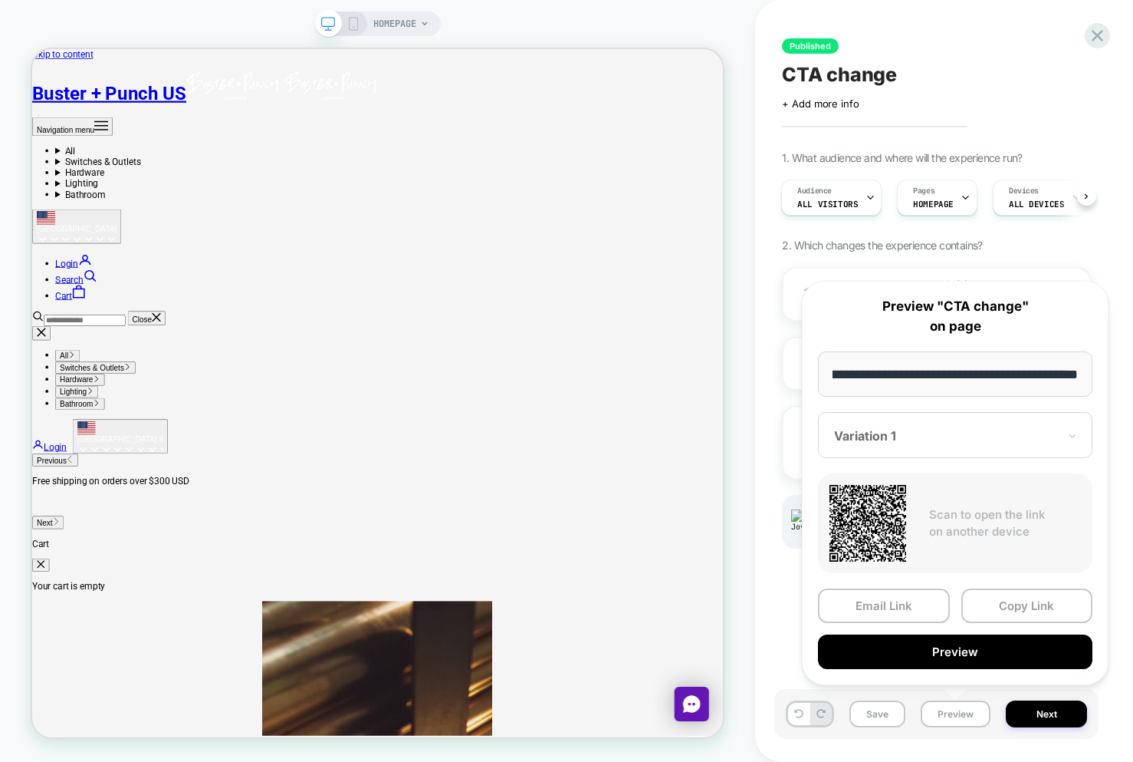
scroll to position [0, 0]
drag, startPoint x: 952, startPoint y: 375, endPoint x: 823, endPoint y: 375, distance: 128.8
click at [824, 375] on input "**********" at bounding box center [955, 373] width 275 height 45
